Goal: Find specific page/section: Find specific page/section

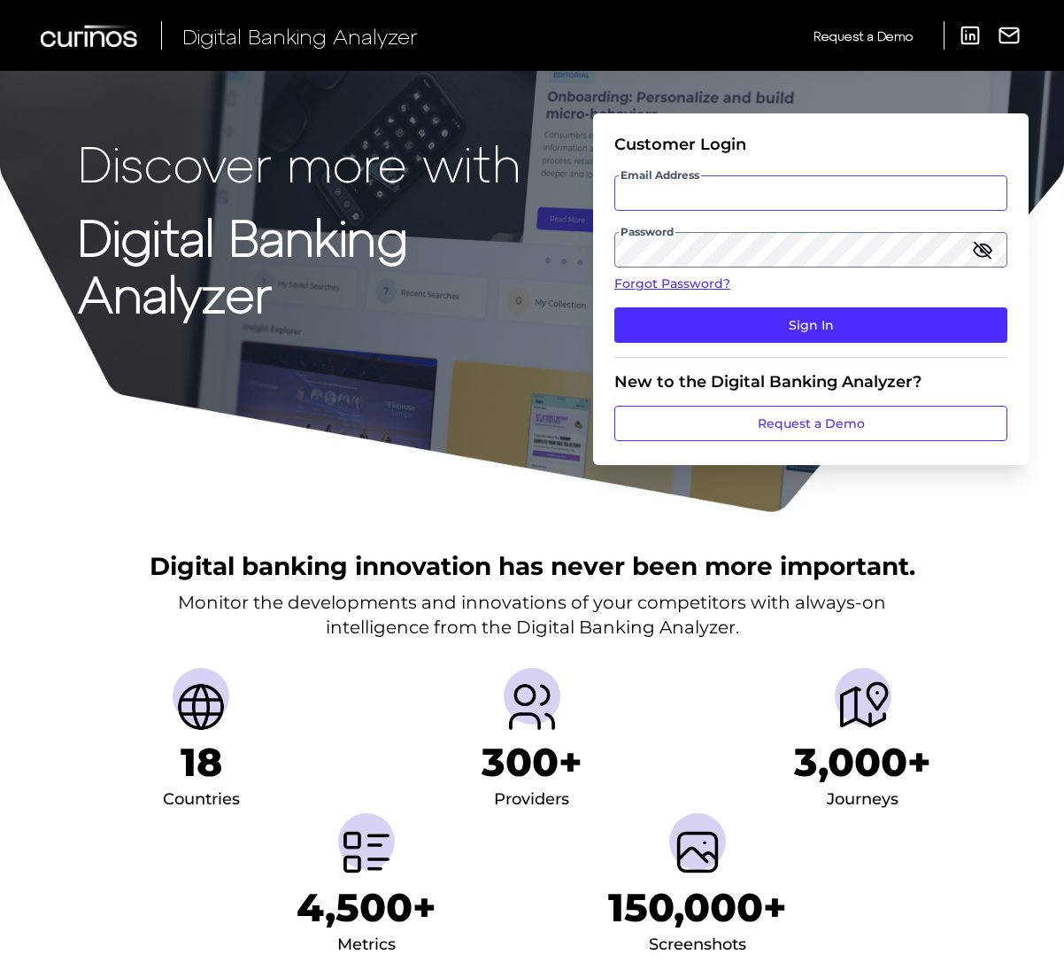
type input "[EMAIL_ADDRESS][PERSON_NAME][DOMAIN_NAME]"
click at [731, 190] on input "[EMAIL_ADDRESS][PERSON_NAME][DOMAIN_NAME]" at bounding box center [811, 192] width 393 height 35
click at [560, 206] on h1 "Discover more with Digital Banking Analyzer" at bounding box center [332, 286] width 508 height 302
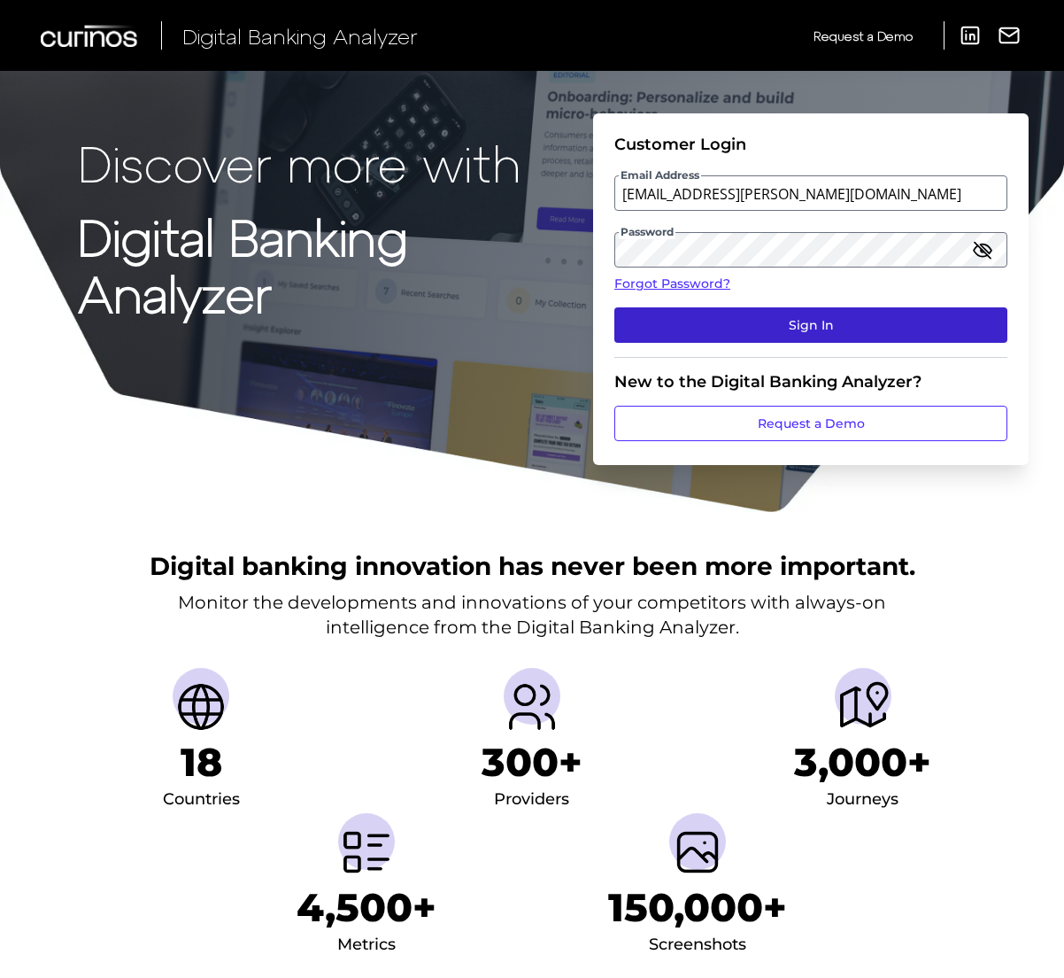
click at [748, 323] on button "Sign In" at bounding box center [811, 324] width 393 height 35
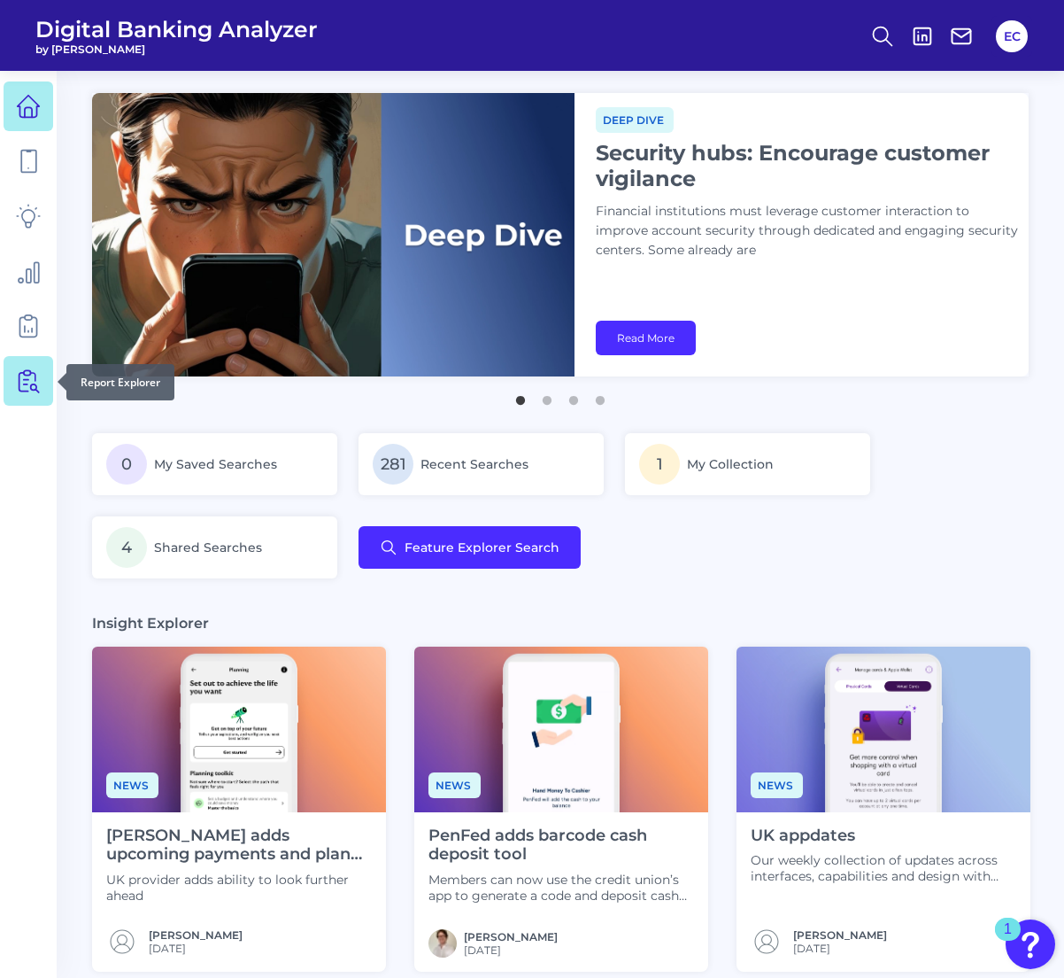
click at [15, 386] on link at bounding box center [29, 381] width 50 height 50
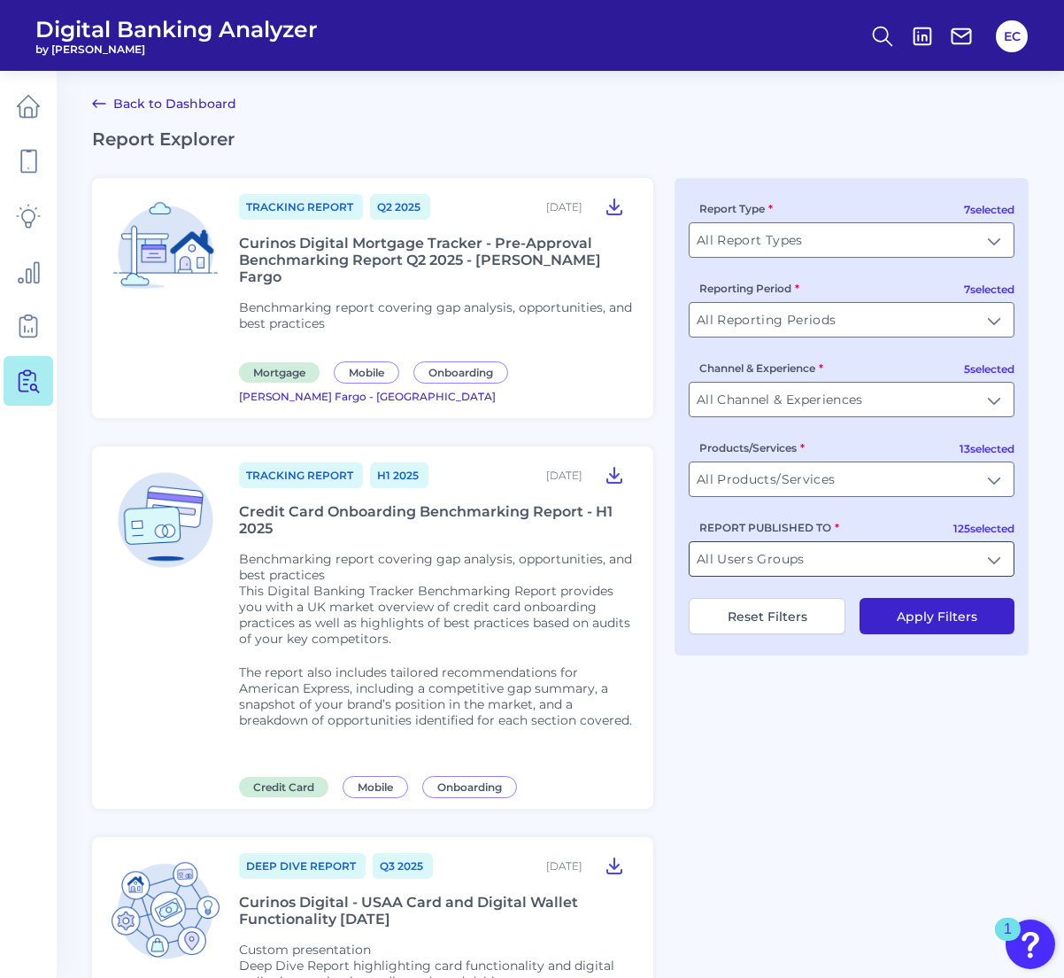
click at [801, 560] on input "All Users Groups" at bounding box center [852, 559] width 324 height 34
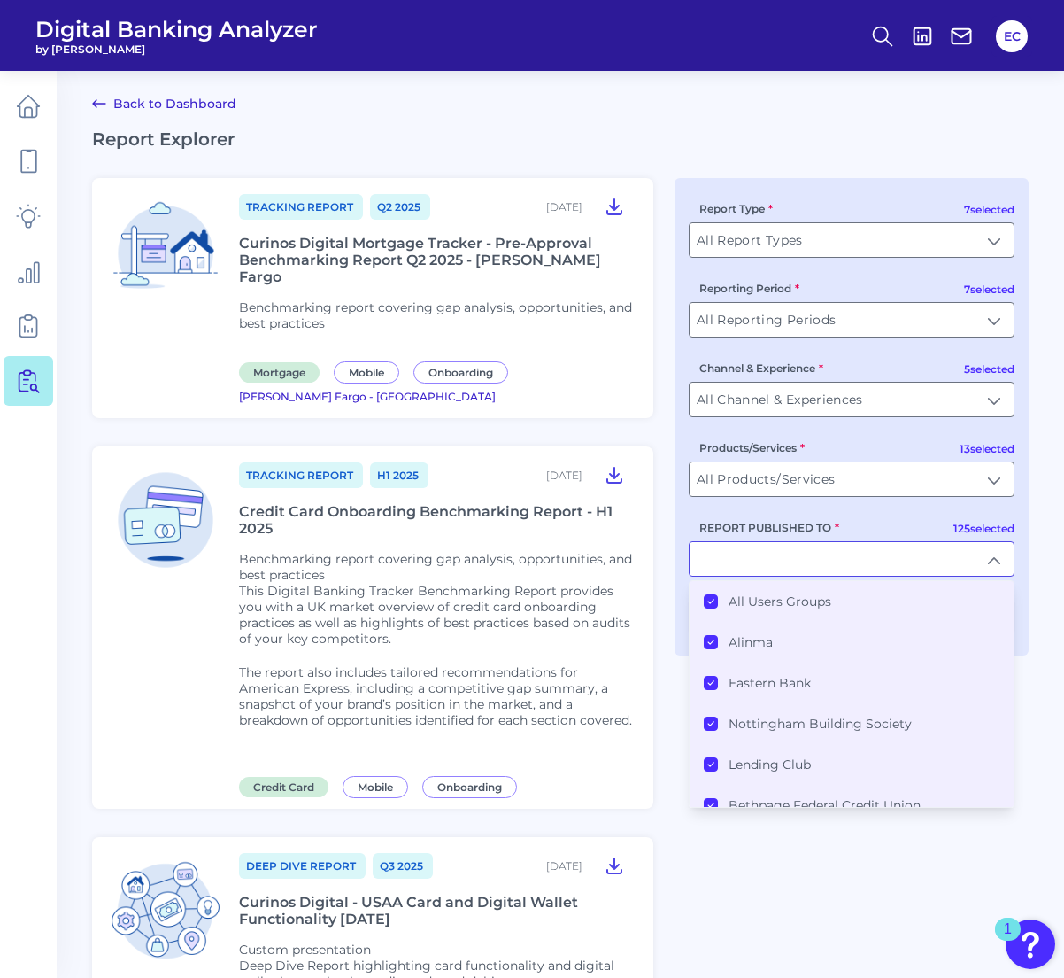
click at [716, 606] on Groups "All Users Groups" at bounding box center [711, 601] width 14 height 14
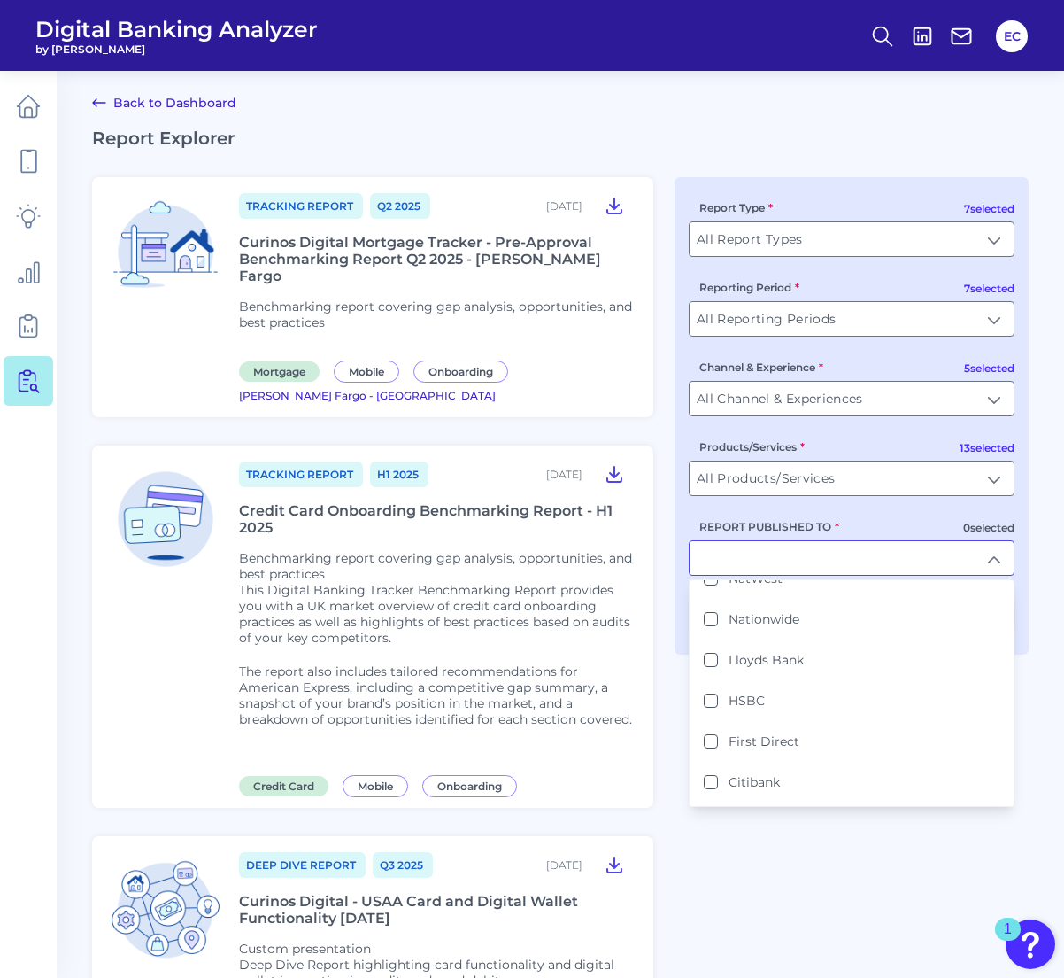
scroll to position [4723, 0]
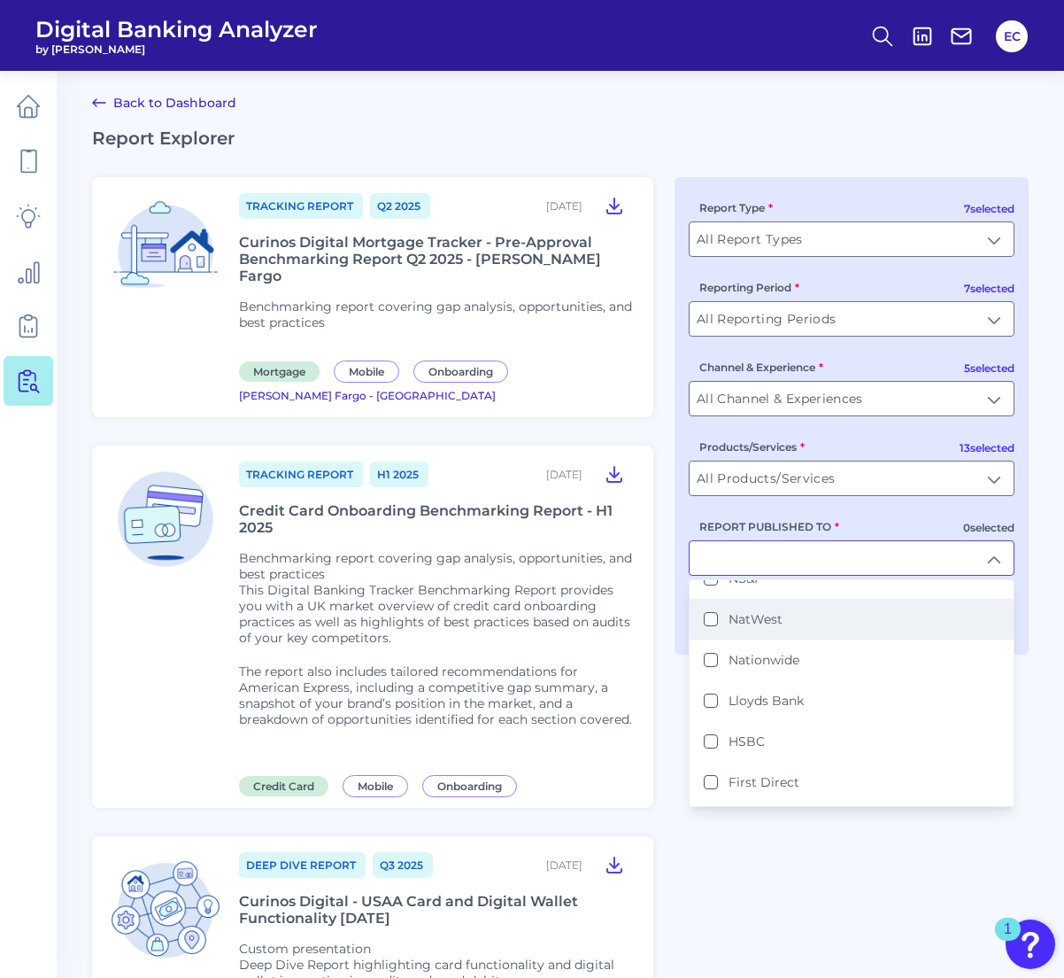
click at [709, 612] on button "NatWest" at bounding box center [711, 619] width 14 height 14
type input "NatWest"
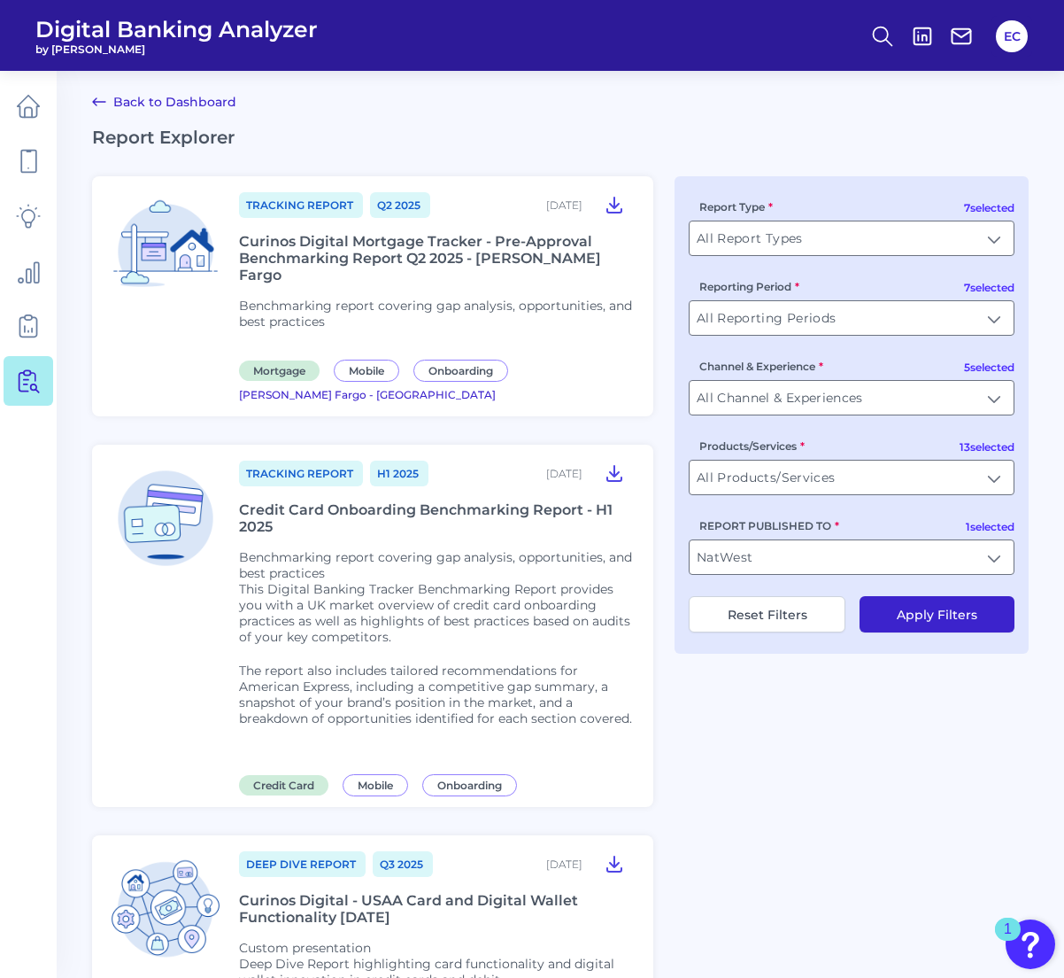
click at [899, 617] on button "Apply Filters" at bounding box center [937, 614] width 155 height 36
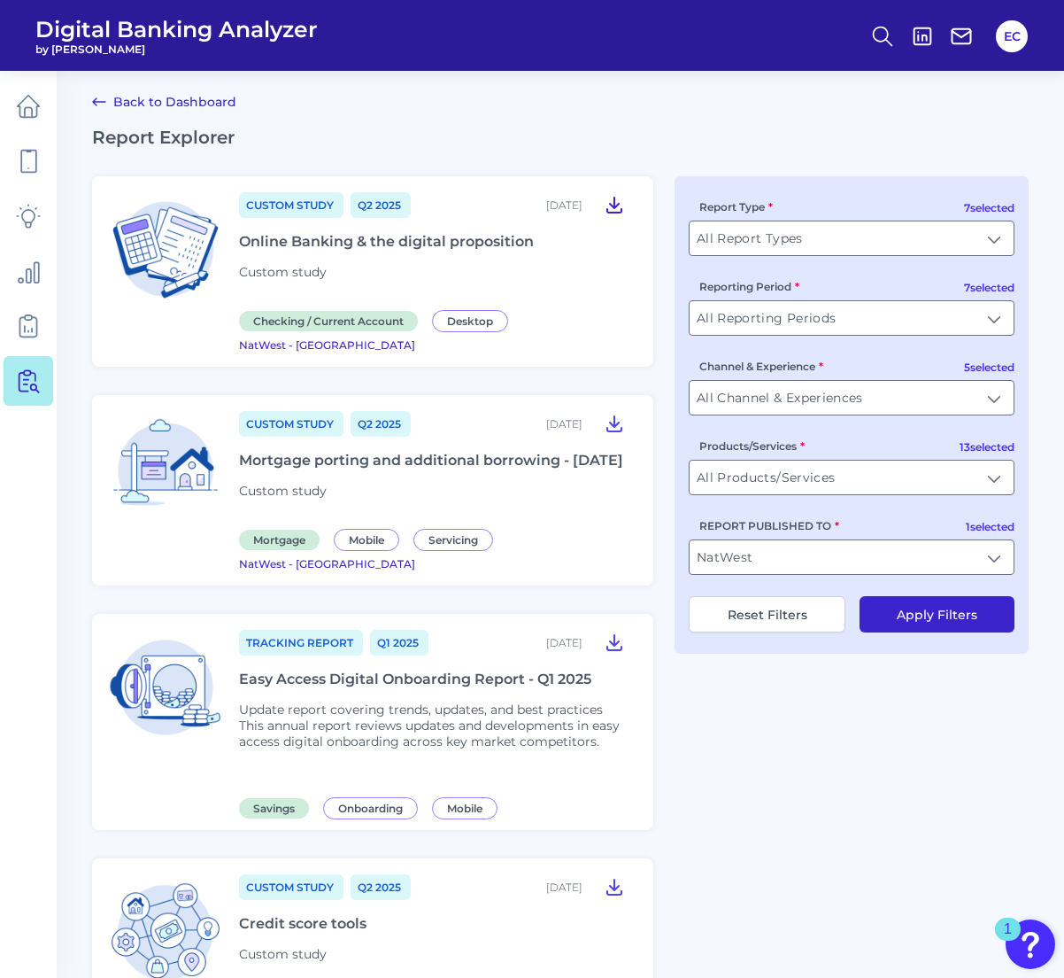
click at [619, 205] on icon at bounding box center [614, 204] width 14 height 15
